Goal: Task Accomplishment & Management: Manage account settings

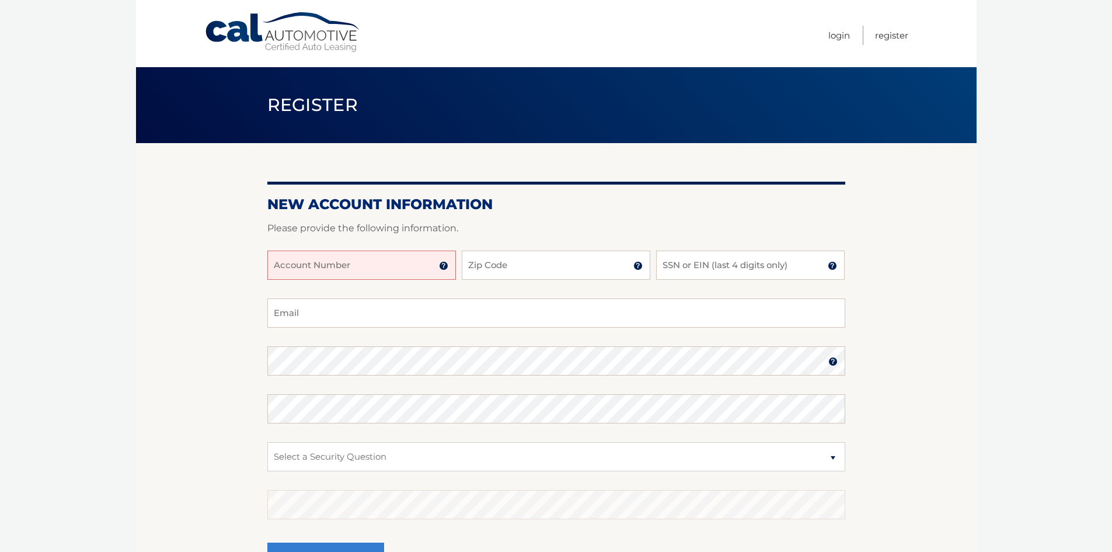
click at [354, 262] on input "Account Number" at bounding box center [361, 265] width 189 height 29
type input "44456017131"
click at [500, 264] on input "Zip Code" at bounding box center [556, 265] width 189 height 29
type input "33313"
type input "srowjes@gmail.com"
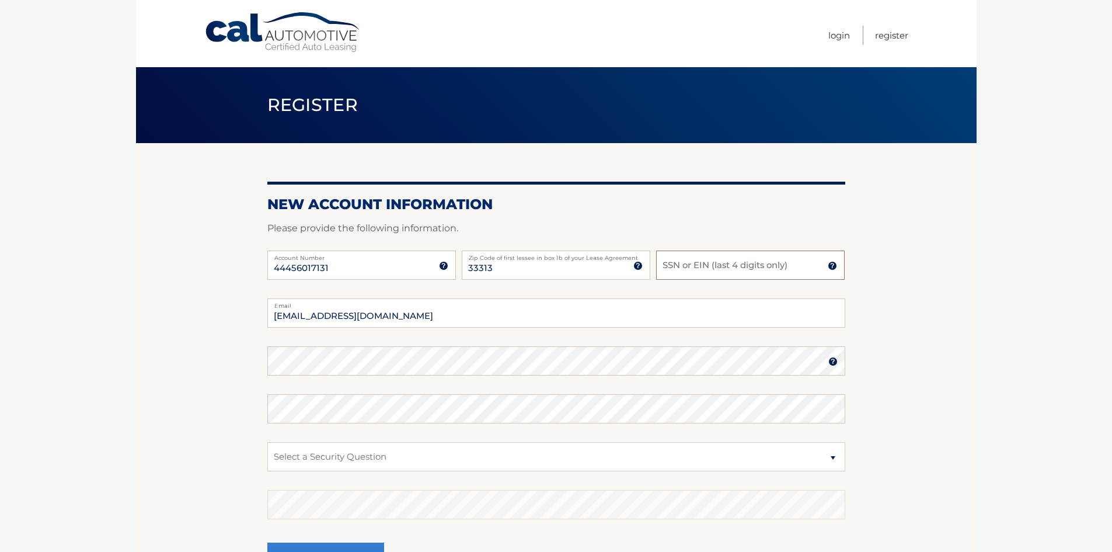
click at [689, 265] on input "SSN or EIN (last 4 digits only)" at bounding box center [750, 265] width 189 height 29
type input "0395"
click at [182, 453] on section "New Account Information Please provide the following information. 44456017131 A…" at bounding box center [556, 371] width 841 height 456
drag, startPoint x: 83, startPoint y: 363, endPoint x: 90, endPoint y: 361, distance: 7.4
click at [84, 363] on body "Cal Automotive Menu Login Register Register" at bounding box center [556, 276] width 1112 height 552
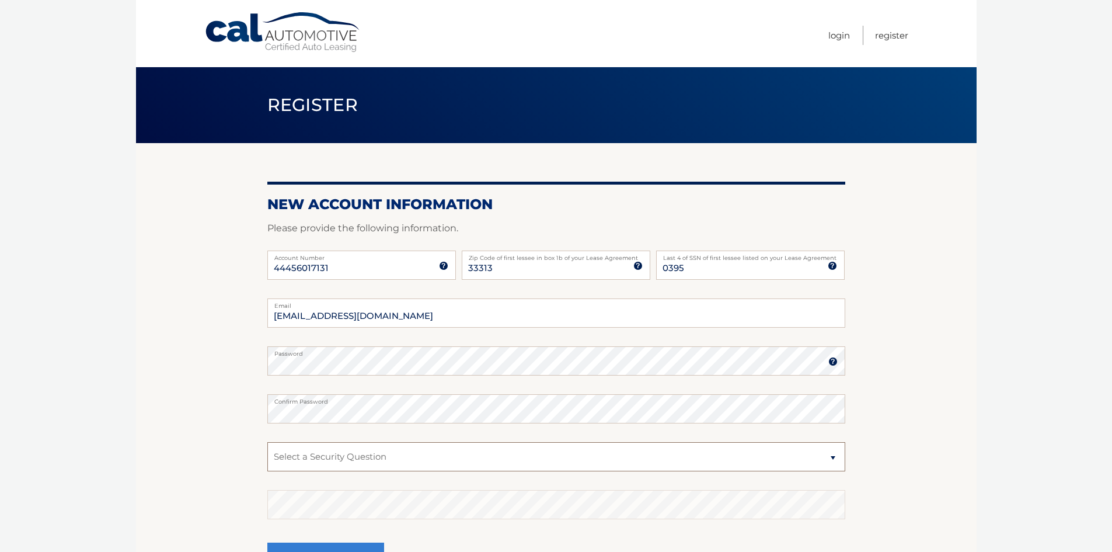
click at [831, 456] on select "Select a Security Question What was the name of your elementary school? What is…" at bounding box center [556, 456] width 578 height 29
select select "2"
click at [267, 442] on select "Select a Security Question What was the name of your elementary school? What is…" at bounding box center [556, 456] width 578 height 29
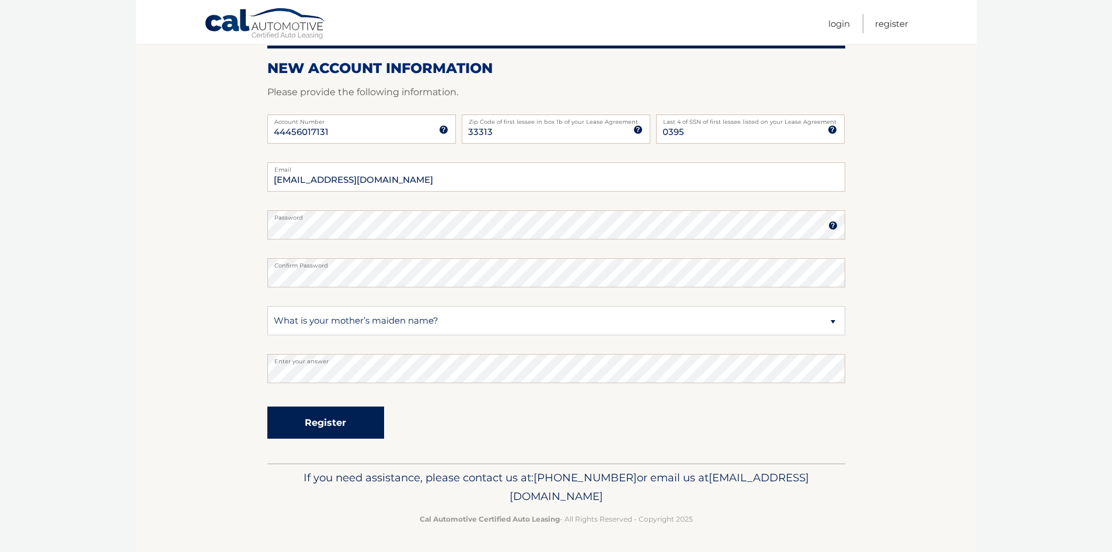
click at [331, 424] on button "Register" at bounding box center [325, 422] width 117 height 32
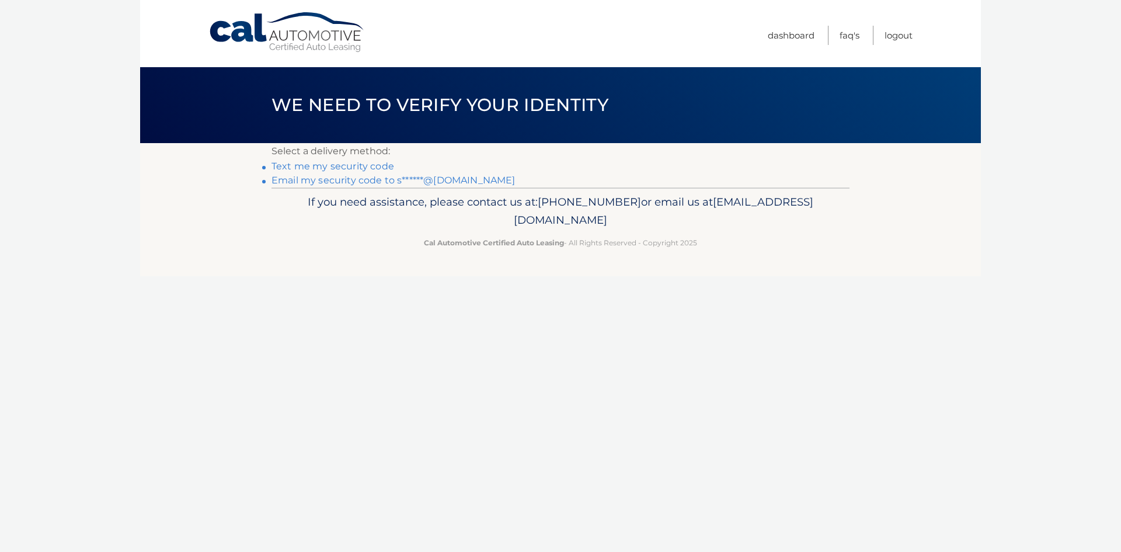
click at [367, 168] on link "Text me my security code" at bounding box center [333, 166] width 123 height 11
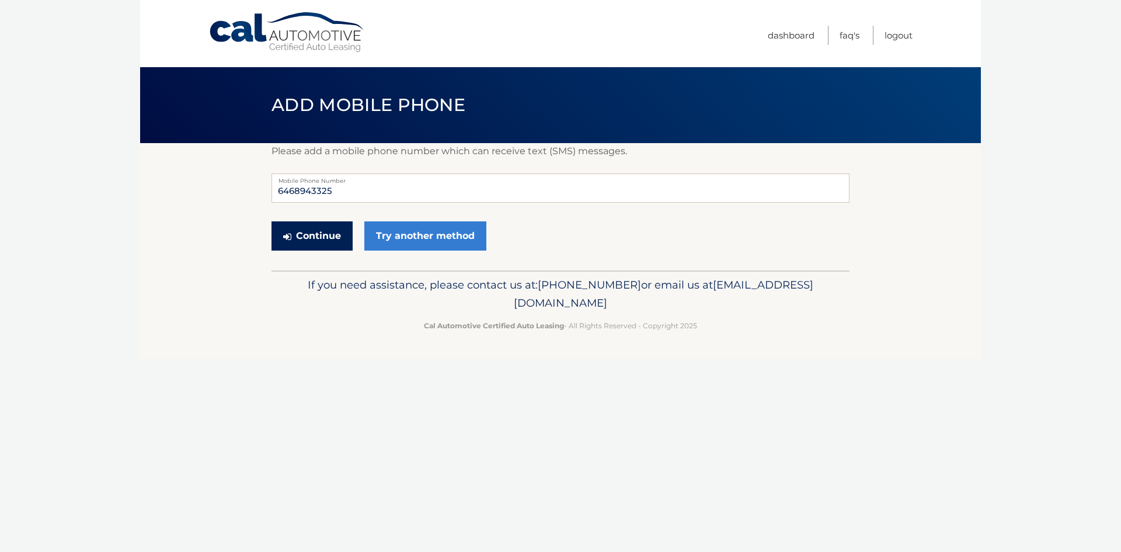
click at [319, 239] on button "Continue" at bounding box center [312, 235] width 81 height 29
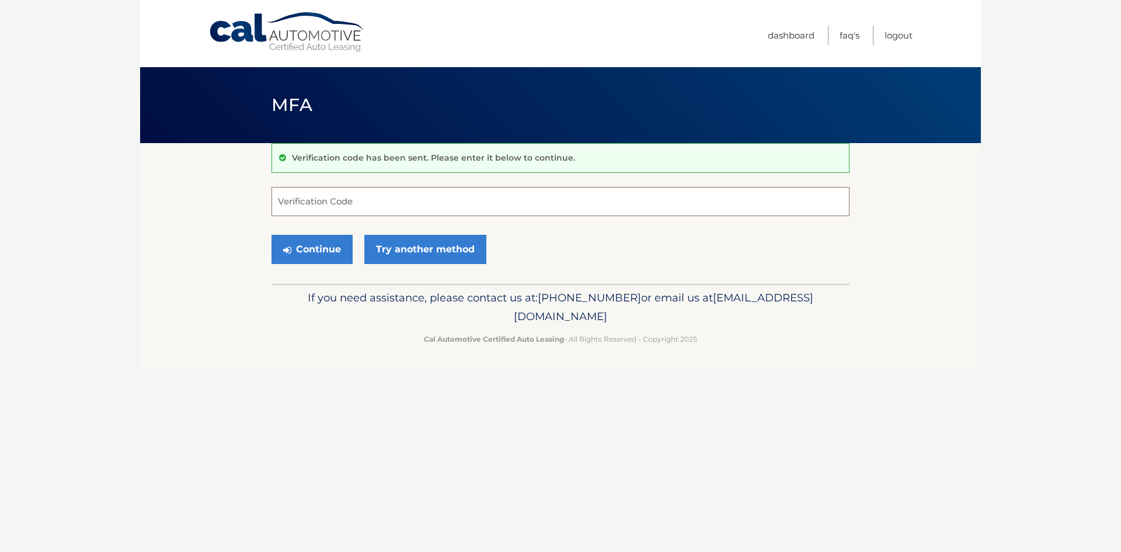
click at [324, 203] on input "Verification Code" at bounding box center [561, 201] width 578 height 29
type input "624636"
click at [312, 253] on button "Continue" at bounding box center [312, 249] width 81 height 29
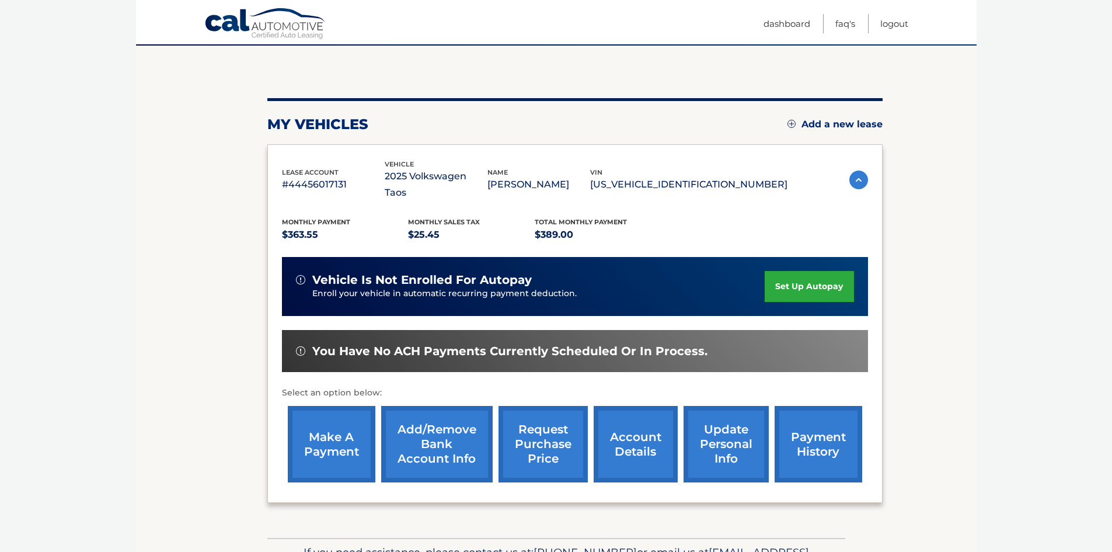
scroll to position [156, 0]
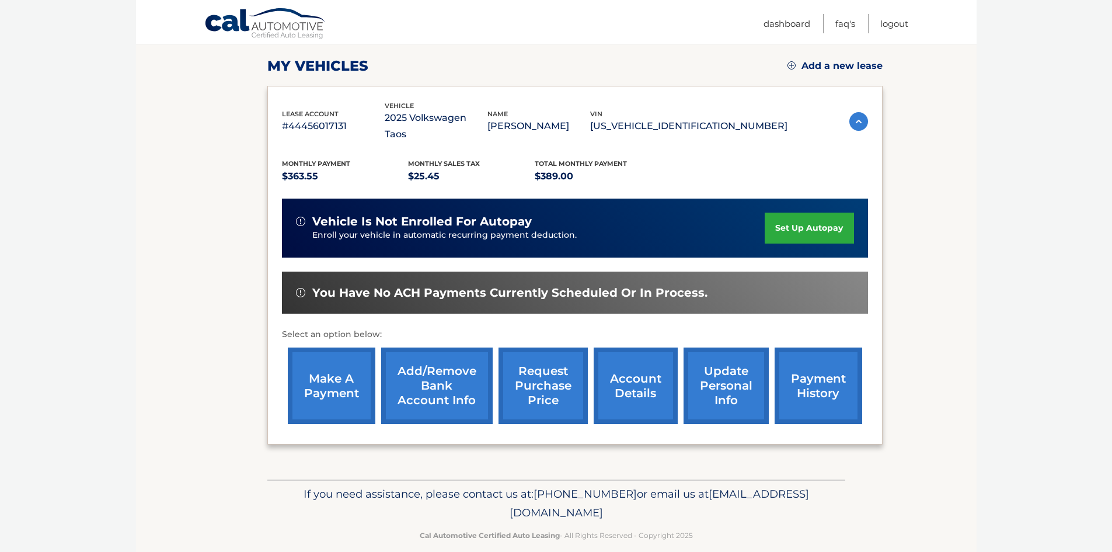
click at [440, 370] on link "Add/Remove bank account info" at bounding box center [437, 385] width 112 height 77
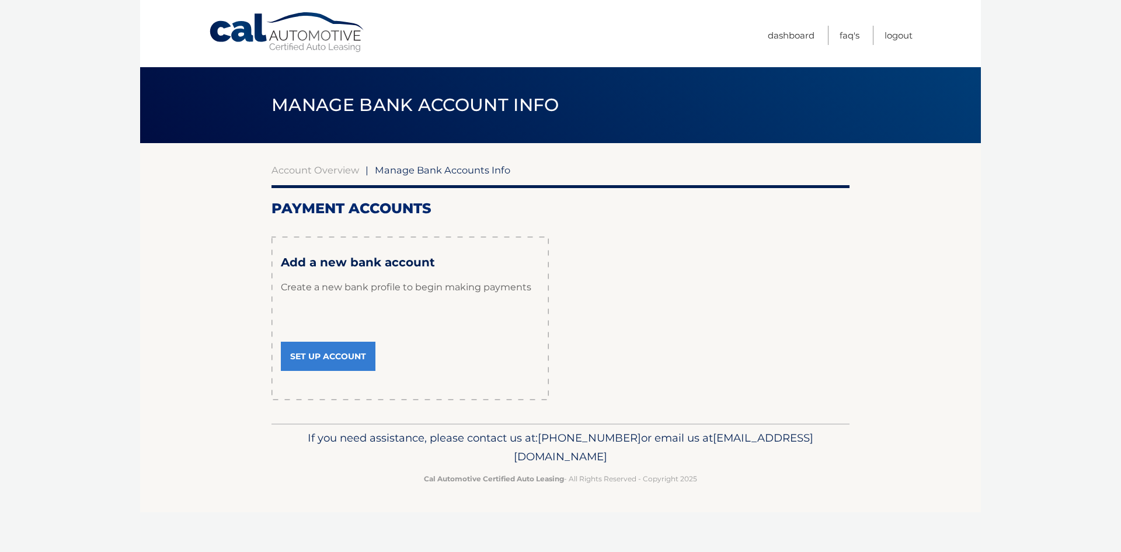
click at [328, 356] on link "Set Up Account" at bounding box center [328, 356] width 95 height 29
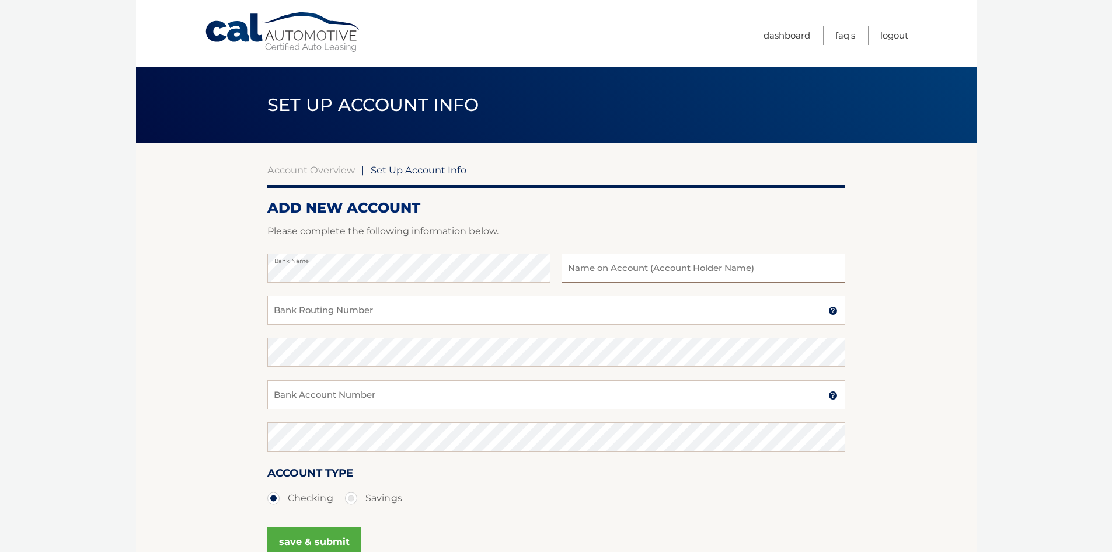
click at [579, 262] on input "text" at bounding box center [703, 267] width 283 height 29
type input "Joel Stevens"
drag, startPoint x: 318, startPoint y: 316, endPoint x: 324, endPoint y: 311, distance: 7.0
click at [318, 315] on input "Bank Routing Number" at bounding box center [556, 309] width 578 height 29
type input "063104668"
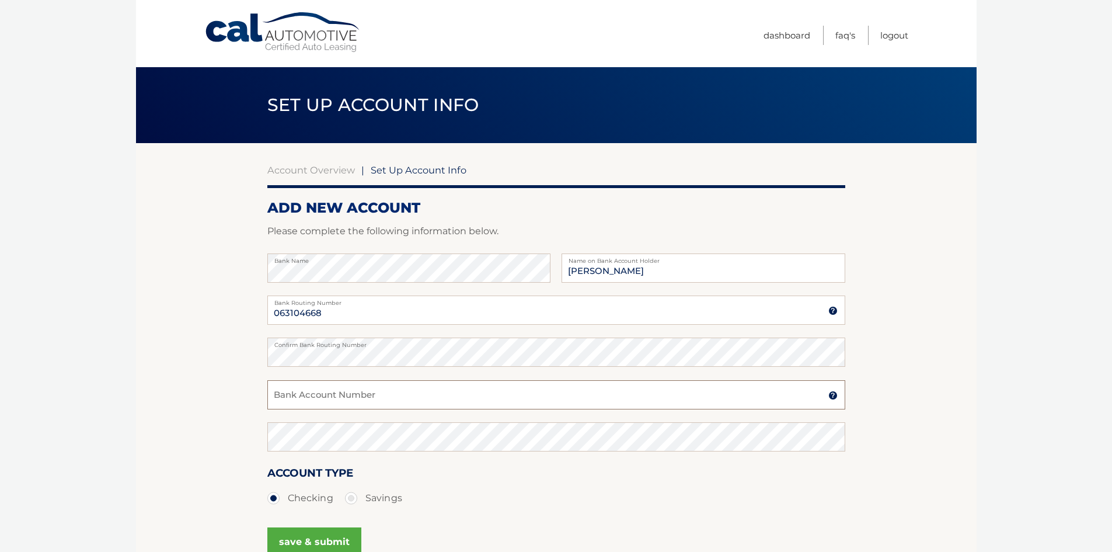
click at [324, 391] on input "Bank Account Number" at bounding box center [556, 394] width 578 height 29
type input "0137487523"
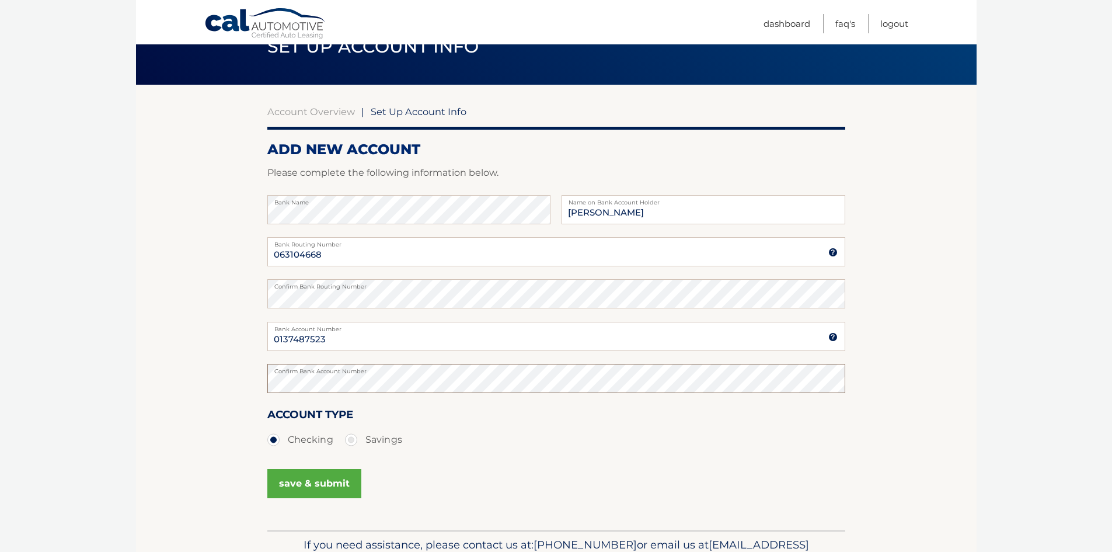
scroll to position [117, 0]
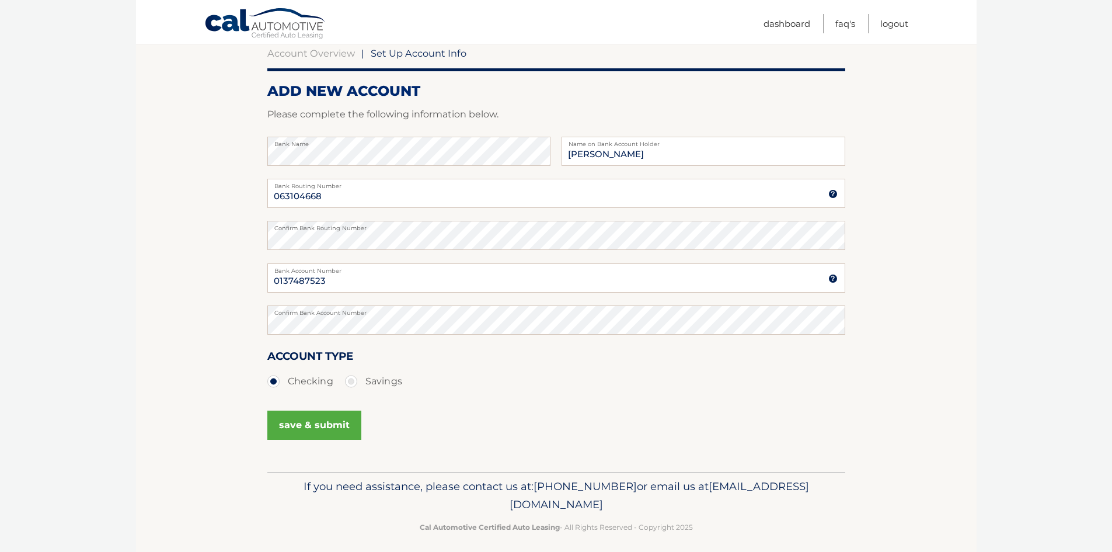
click at [321, 423] on button "save & submit" at bounding box center [314, 425] width 94 height 29
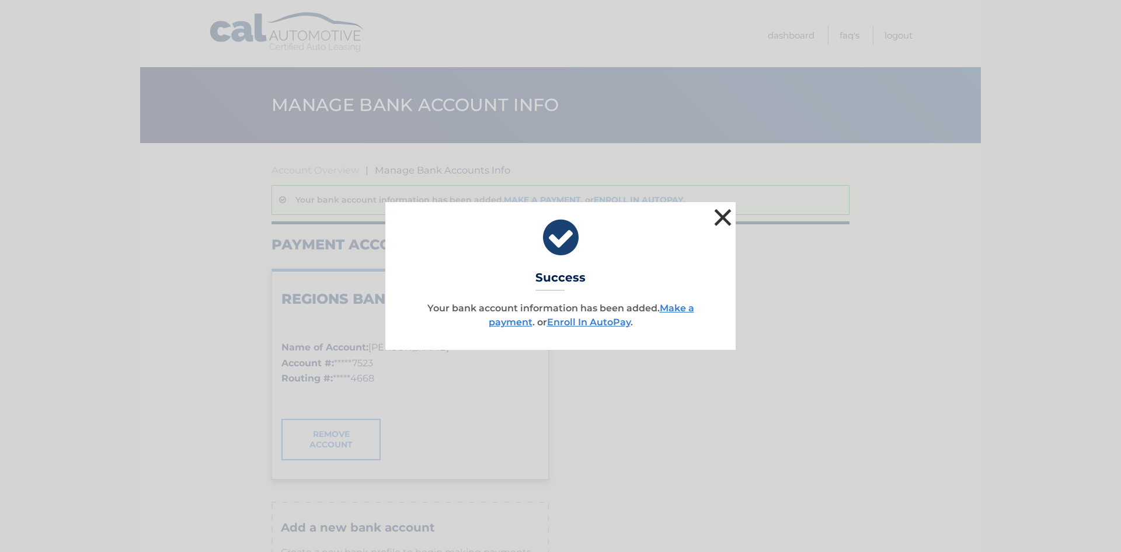
click at [723, 214] on button "×" at bounding box center [722, 217] width 23 height 23
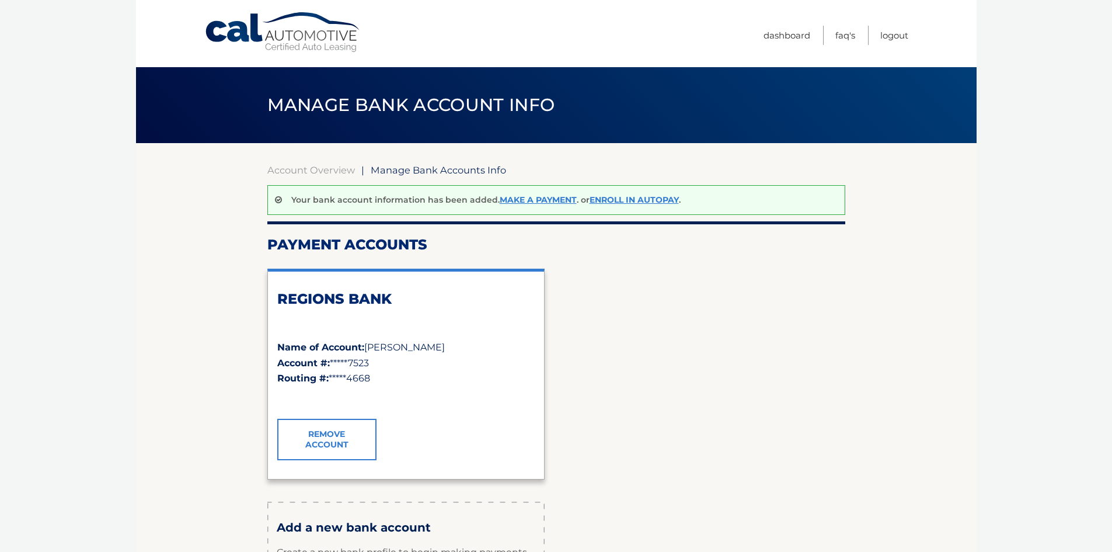
click at [798, 311] on div "REGIONS BANK Name of Account: Joel Stevens Account #: *****7523 Routing #: ****…" at bounding box center [556, 373] width 578 height 229
click at [544, 199] on link "Make a payment" at bounding box center [538, 199] width 77 height 11
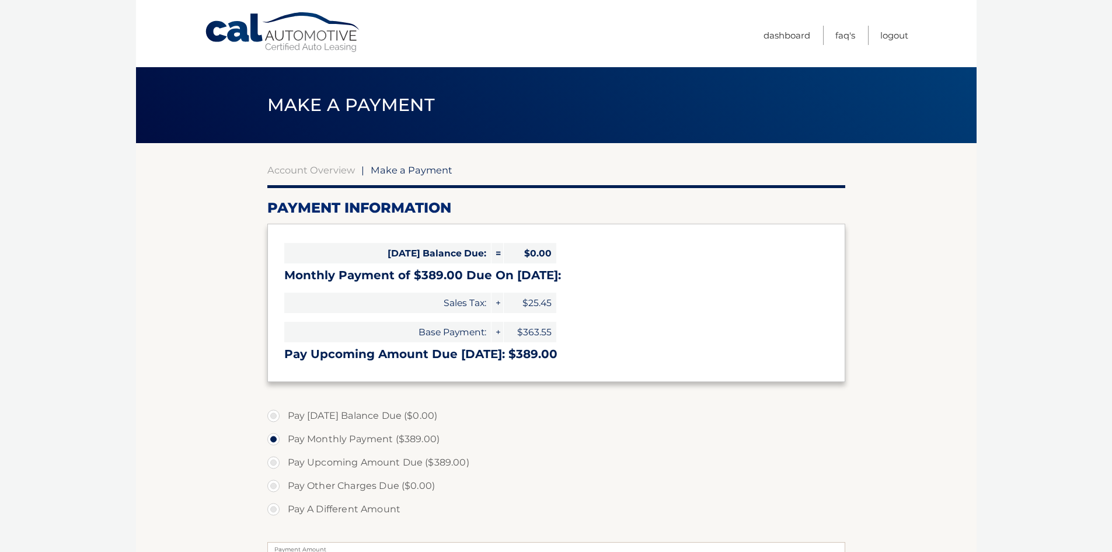
select select "OGQ2ZTczOTYtYTJjNC00ODEyLTg3NjctZTEzOWFkMmNkOTVm"
click at [892, 34] on link "Logout" at bounding box center [895, 35] width 28 height 19
